Goal: Answer question/provide support: Share knowledge or assist other users

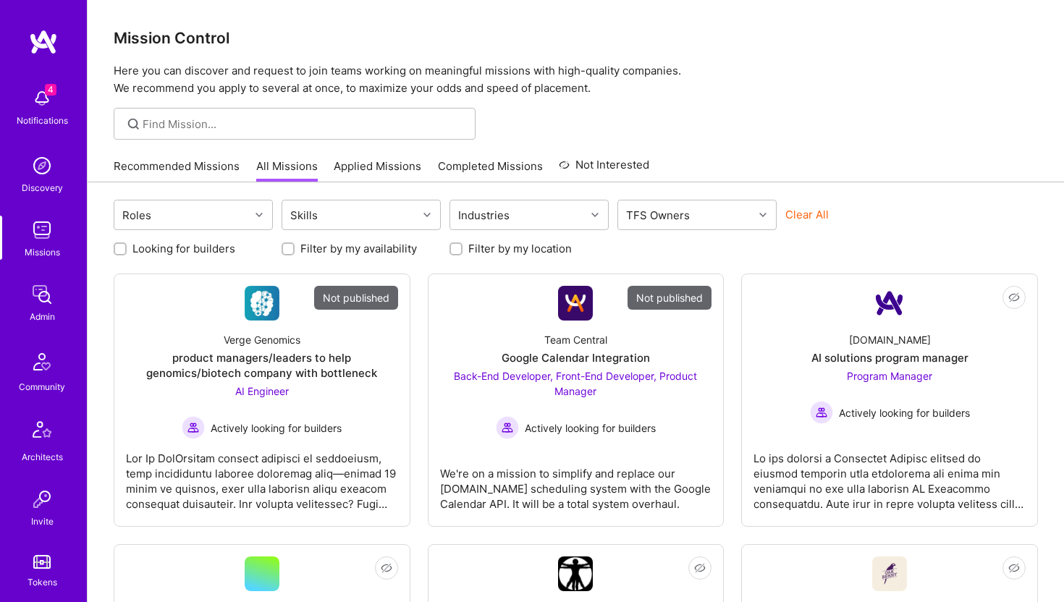
scroll to position [321, 0]
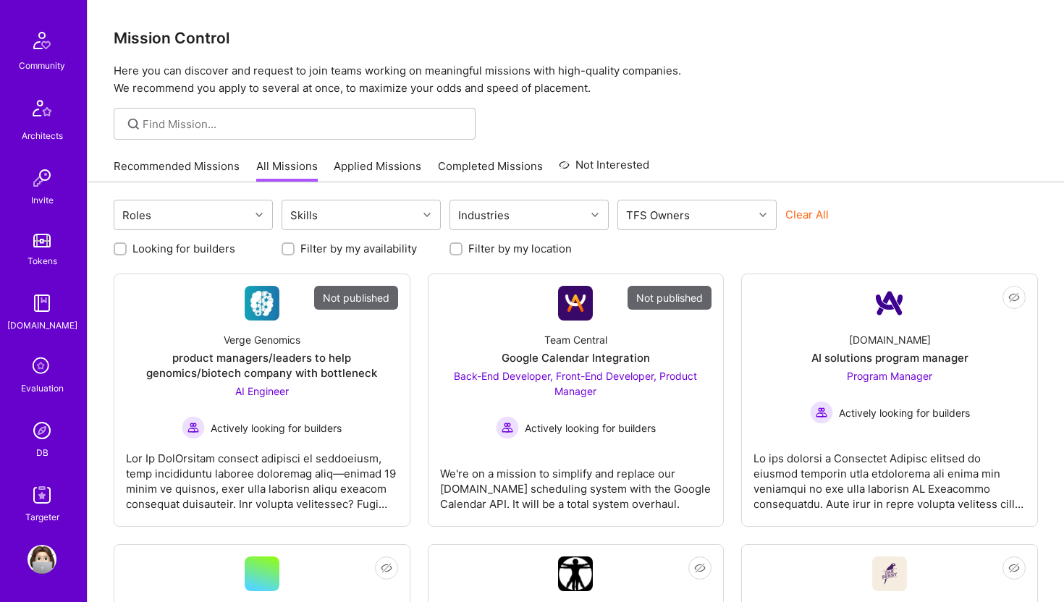
click at [48, 445] on link "DB" at bounding box center [42, 438] width 90 height 44
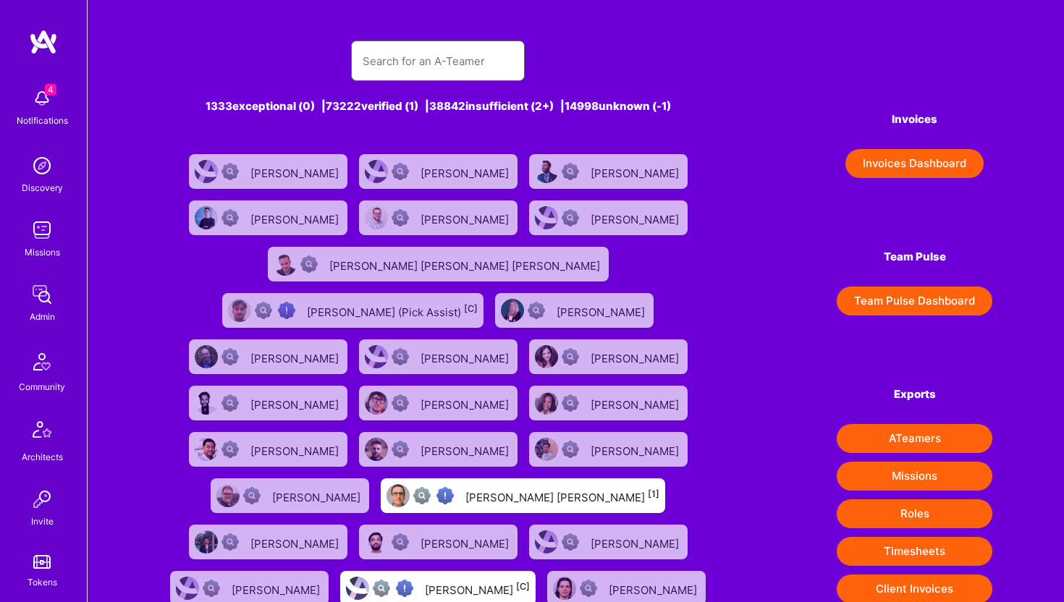
click at [389, 67] on input "text" at bounding box center [438, 61] width 151 height 37
paste input "[EMAIL_ADDRESS][DOMAIN_NAME]"
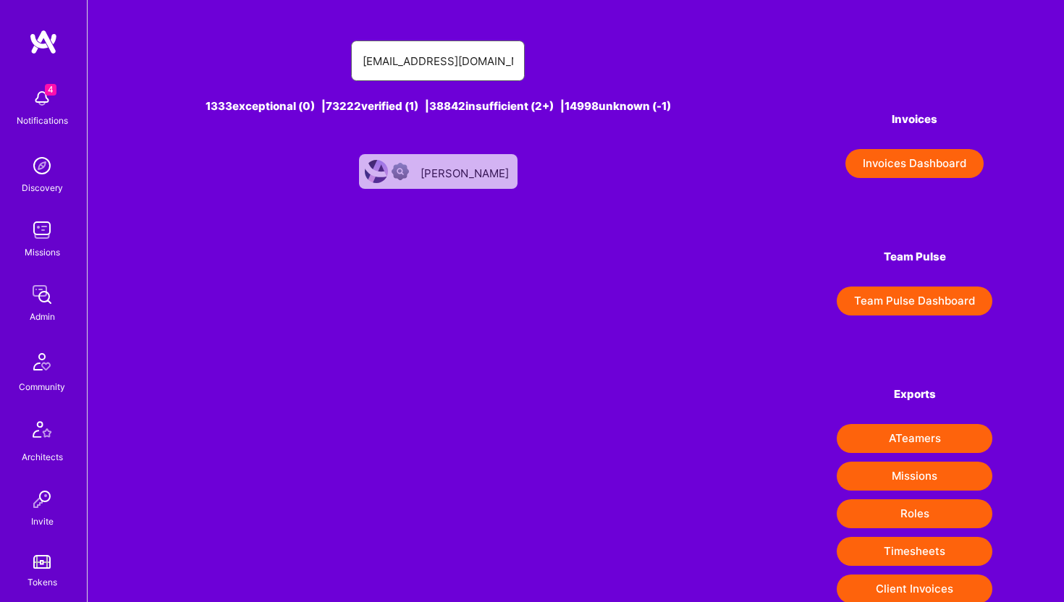
type input "[EMAIL_ADDRESS][DOMAIN_NAME]"
click at [467, 180] on div "[PERSON_NAME]" at bounding box center [466, 171] width 91 height 19
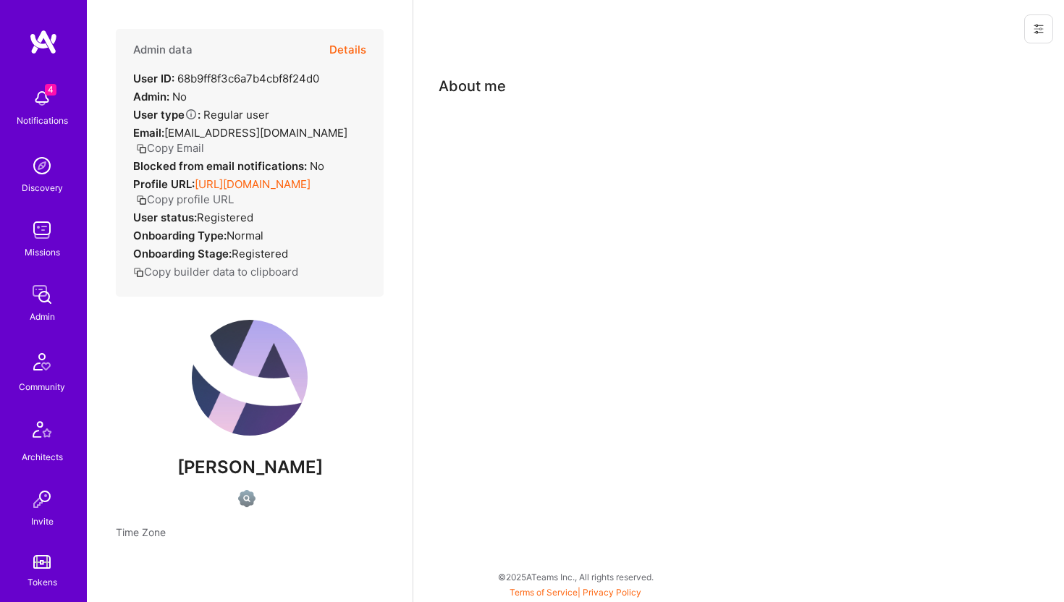
click at [43, 302] on img at bounding box center [42, 294] width 29 height 29
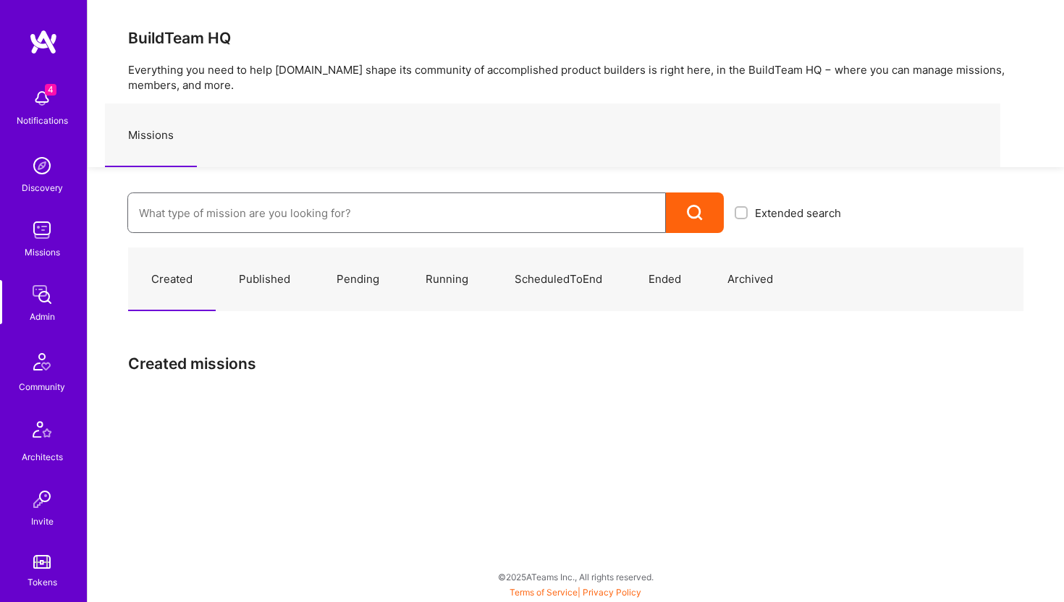
click at [384, 209] on input at bounding box center [396, 213] width 515 height 37
paste input "[PERSON_NAME]"
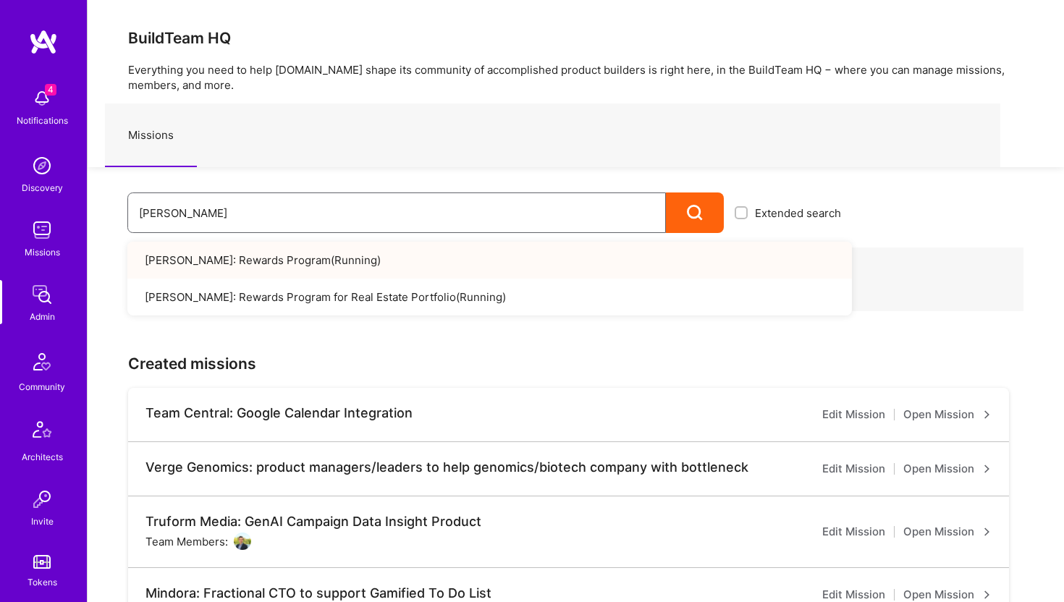
type input "[PERSON_NAME]"
